Goal: Task Accomplishment & Management: Complete application form

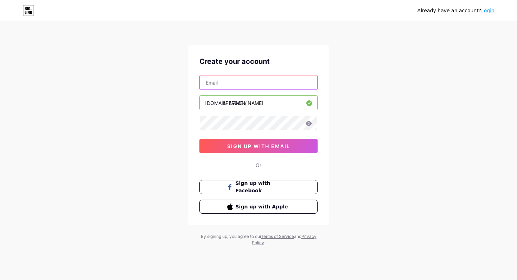
click at [257, 82] on input "text" at bounding box center [258, 83] width 117 height 14
type input "[EMAIL_ADDRESS][DOMAIN_NAME]"
click at [309, 126] on icon at bounding box center [308, 123] width 6 height 5
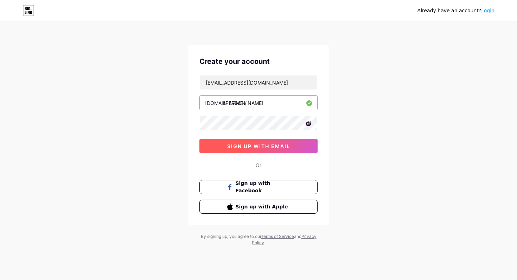
click at [246, 150] on button "sign up with email" at bounding box center [258, 146] width 118 height 14
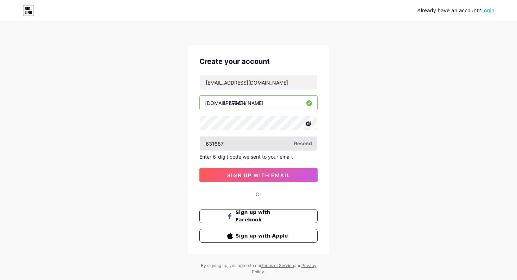
type input "631887"
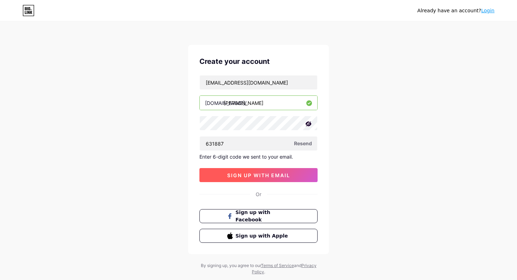
click at [257, 179] on button "sign up with email" at bounding box center [258, 175] width 118 height 14
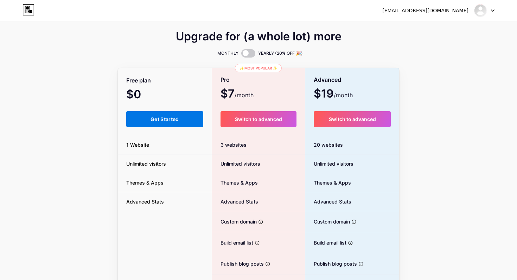
click at [144, 123] on button "Get Started" at bounding box center [164, 119] width 77 height 16
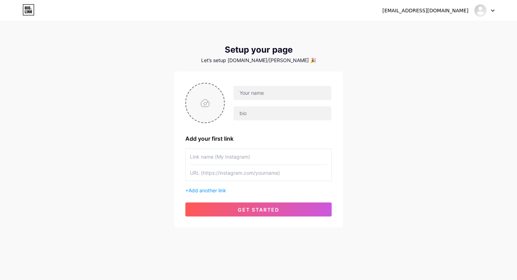
click at [209, 102] on input "file" at bounding box center [205, 103] width 38 height 39
type input "C:\fakepath\IMG_3889.jpeg"
click at [213, 106] on input "file" at bounding box center [205, 103] width 38 height 39
click at [221, 106] on img at bounding box center [204, 103] width 39 height 40
click at [225, 86] on div at bounding box center [278, 103] width 107 height 35
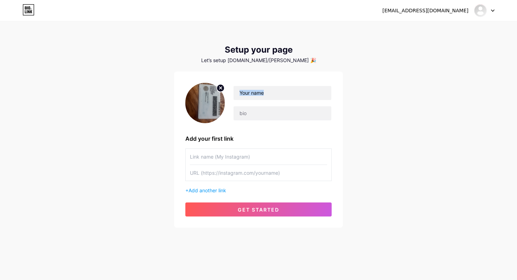
click at [225, 87] on div at bounding box center [278, 103] width 107 height 35
click at [222, 87] on circle at bounding box center [220, 88] width 8 height 8
click at [205, 104] on input "file" at bounding box center [205, 103] width 38 height 39
type input "C:\fakepath\IMG_3849.PNG"
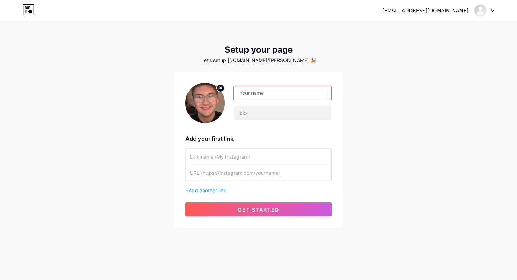
click at [263, 90] on input "text" at bounding box center [282, 93] width 98 height 14
type input "[PERSON_NAME]"
click at [263, 118] on input "text" at bounding box center [282, 113] width 98 height 14
click at [212, 160] on input "text" at bounding box center [258, 157] width 137 height 16
type input "5"
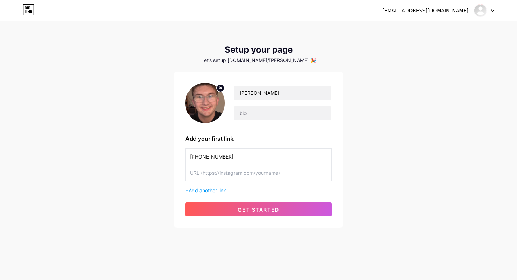
type input "[PHONE_NUMBER]"
click at [238, 178] on input "text" at bounding box center [258, 173] width 137 height 16
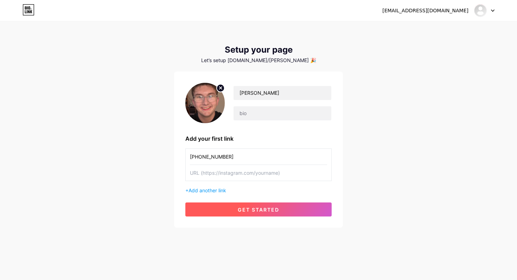
click at [229, 215] on button "get started" at bounding box center [258, 210] width 146 height 14
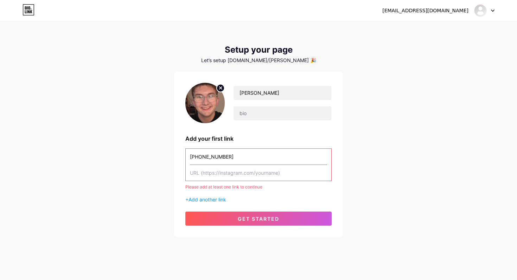
click at [233, 177] on input "text" at bounding box center [258, 173] width 137 height 16
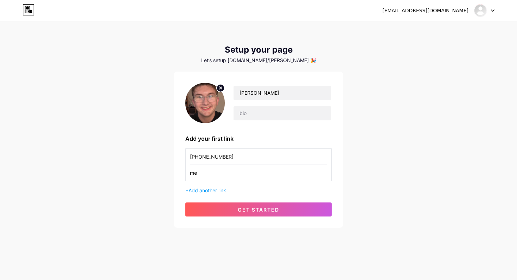
type input "m"
